Goal: Information Seeking & Learning: Learn about a topic

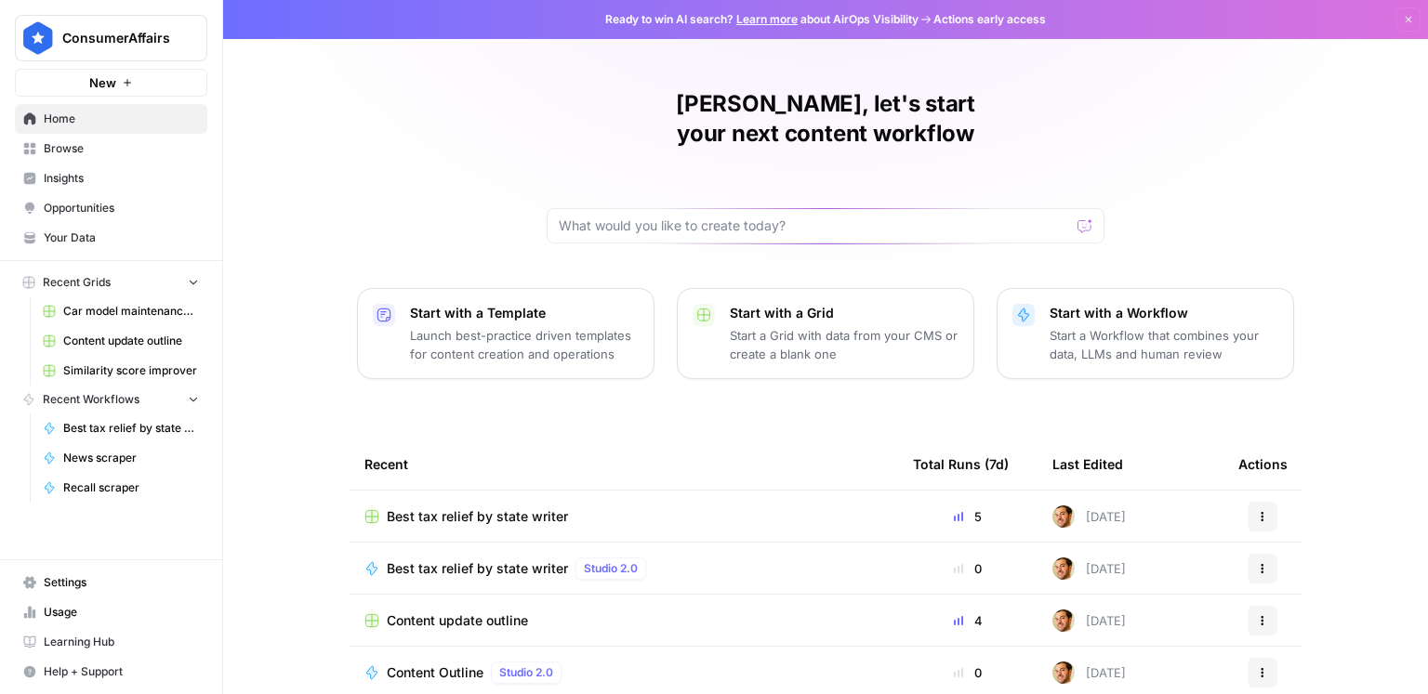
click at [75, 177] on span "Insights" at bounding box center [121, 178] width 155 height 17
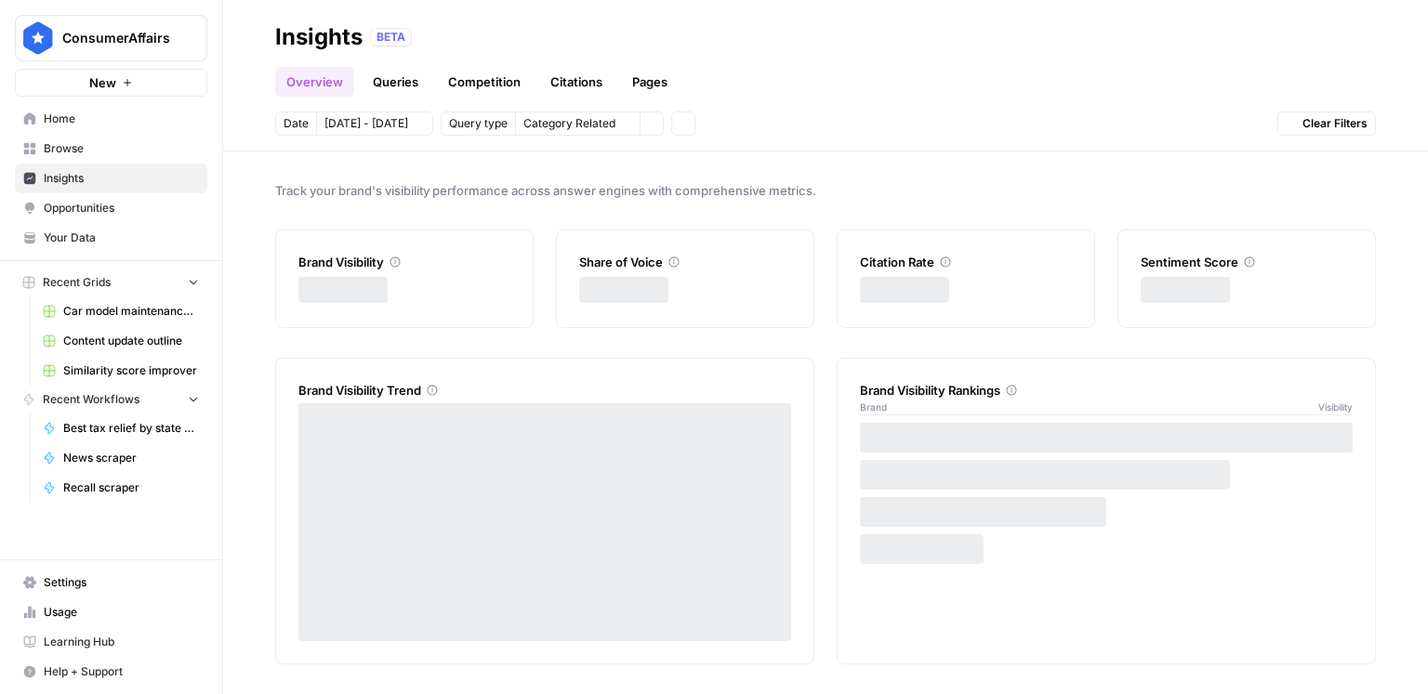
click at [77, 151] on span "Browse" at bounding box center [121, 148] width 155 height 17
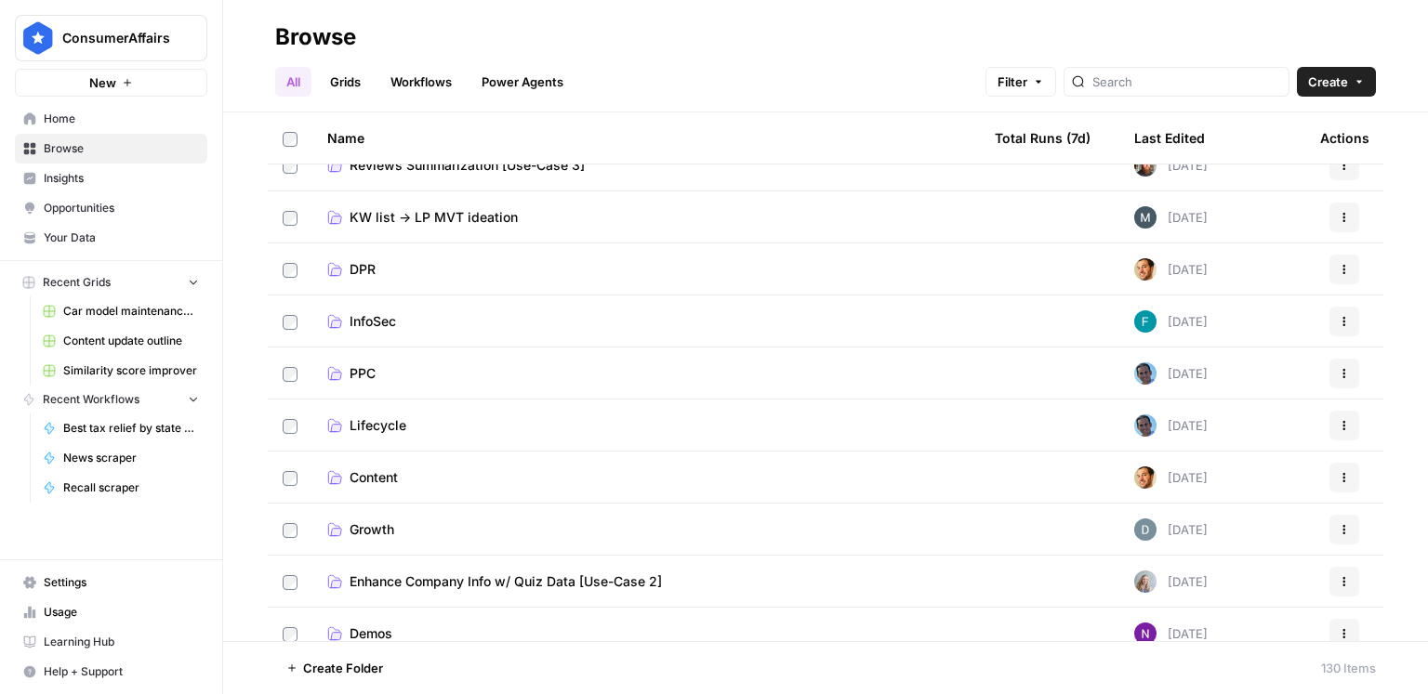
scroll to position [509, 0]
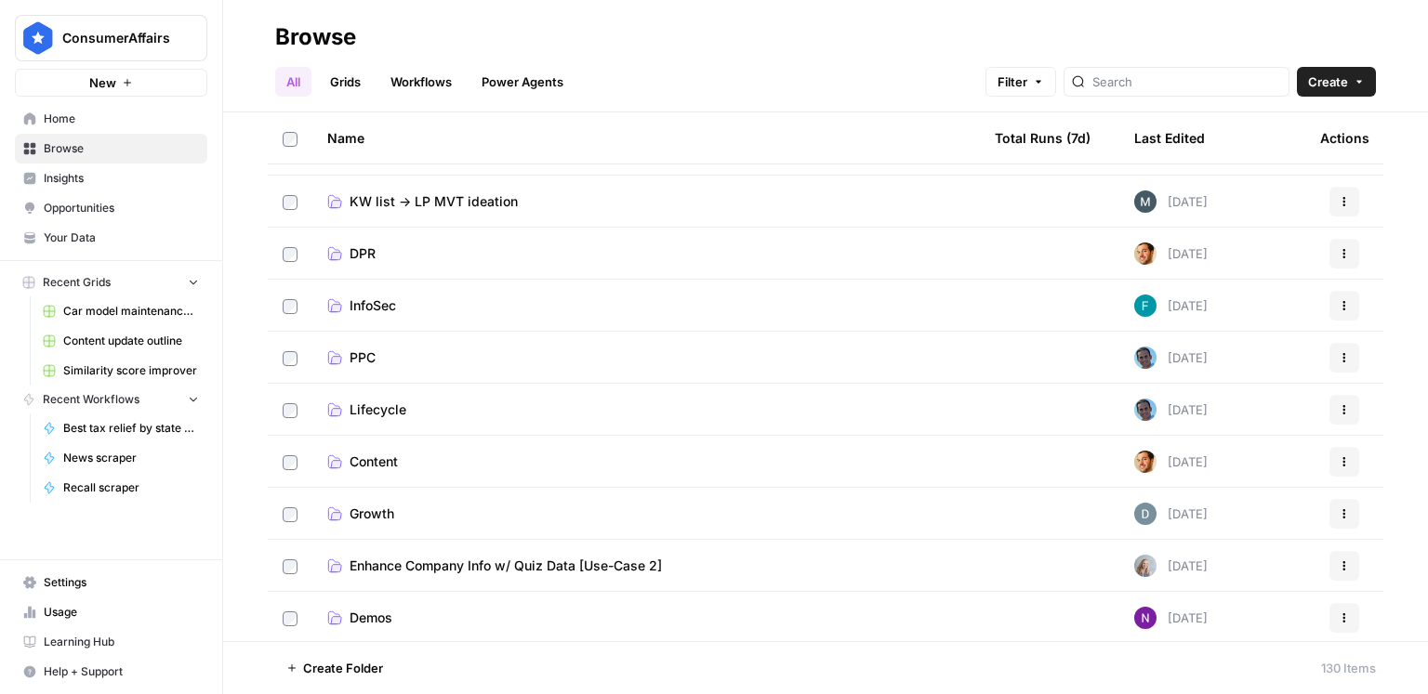
click at [387, 465] on span "Content" at bounding box center [374, 462] width 48 height 19
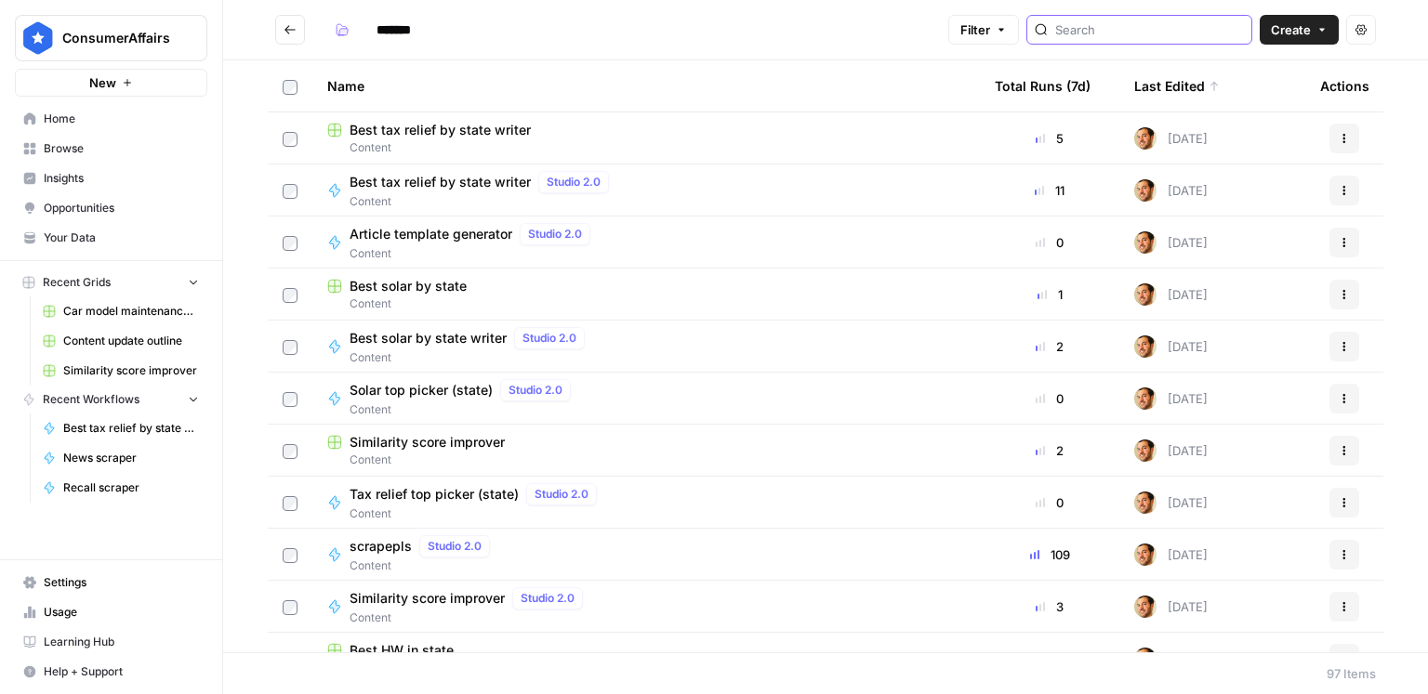
click at [1159, 21] on input "search" at bounding box center [1149, 29] width 189 height 19
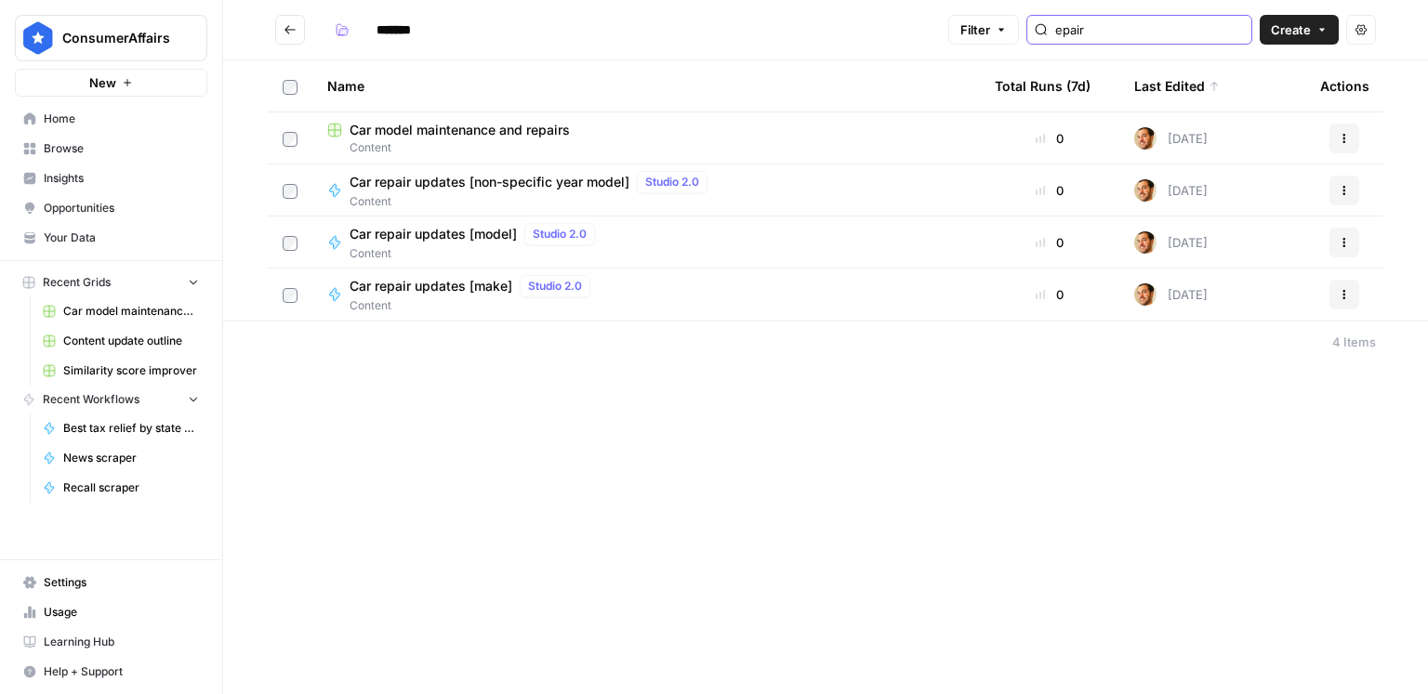
type input "epair"
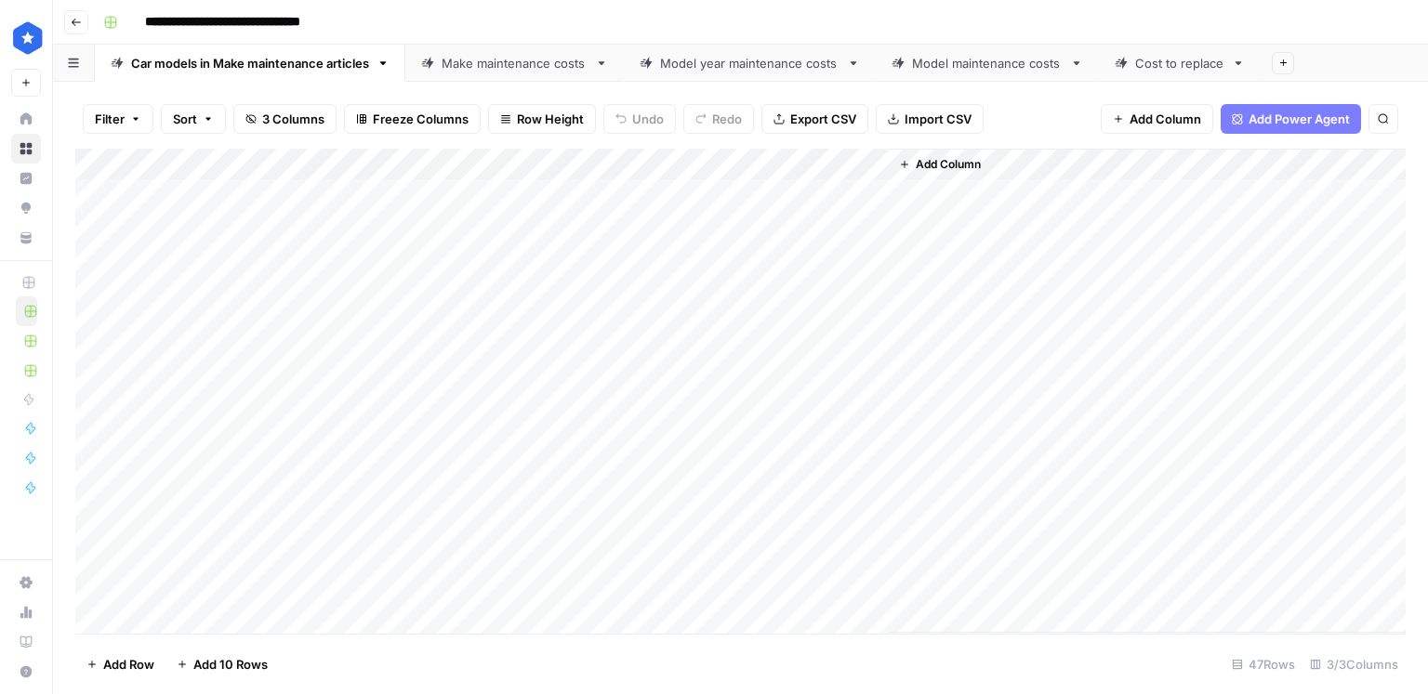
click at [1148, 66] on div "Cost to replace" at bounding box center [1179, 63] width 89 height 19
click at [1008, 64] on div "Model maintenance costs" at bounding box center [987, 63] width 151 height 19
click at [734, 64] on div "Model year maintenance costs" at bounding box center [749, 63] width 179 height 19
click at [544, 66] on div "Make maintenance costs" at bounding box center [515, 63] width 146 height 19
click at [330, 54] on div "Car models in Make maintenance articles" at bounding box center [250, 63] width 238 height 19
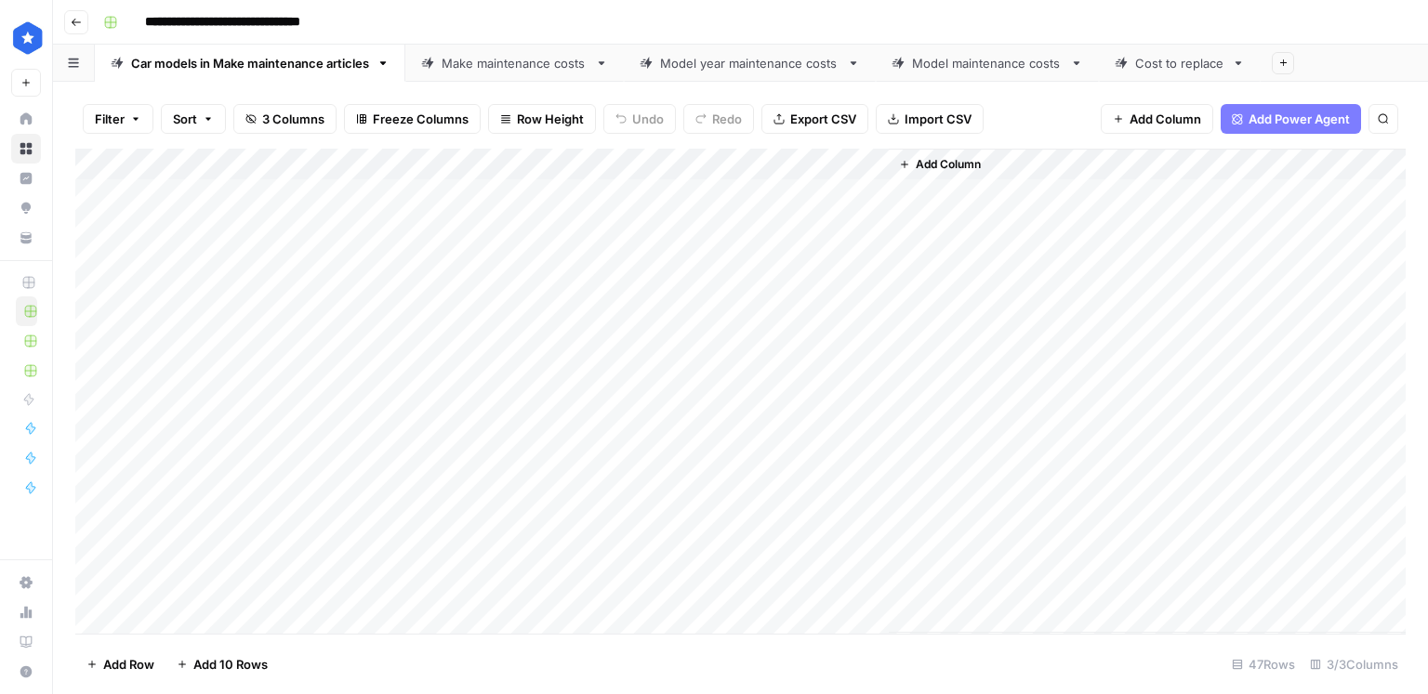
click at [1168, 65] on div "Cost to replace" at bounding box center [1179, 63] width 89 height 19
click at [971, 66] on div "Model maintenance costs" at bounding box center [987, 63] width 151 height 19
click at [530, 73] on link "Make maintenance costs" at bounding box center [514, 63] width 218 height 37
click at [278, 73] on link "Car models in Make maintenance articles" at bounding box center [250, 63] width 310 height 37
click at [491, 69] on div "Make maintenance costs" at bounding box center [515, 63] width 146 height 19
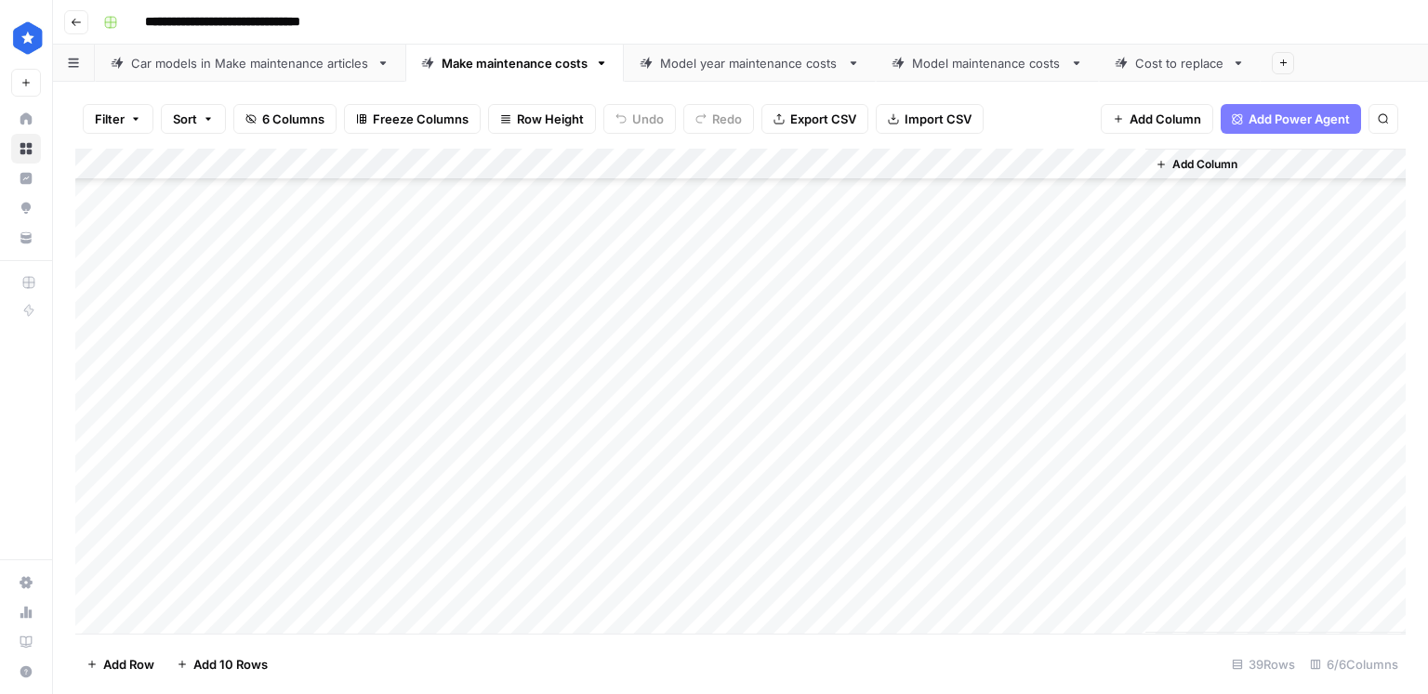
scroll to position [320, 0]
click at [833, 120] on span "Export CSV" at bounding box center [823, 119] width 66 height 19
